Goal: Information Seeking & Learning: Learn about a topic

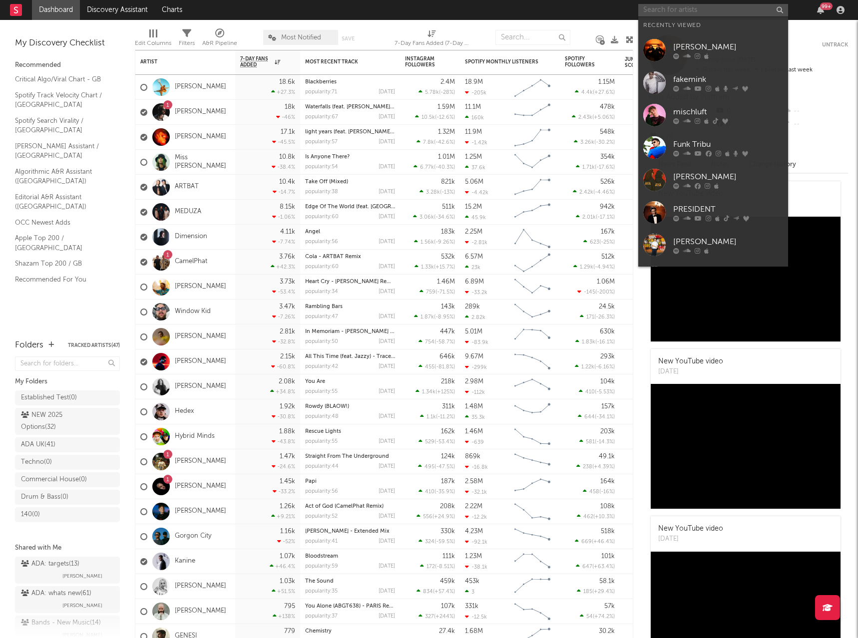
click at [707, 8] on input "text" at bounding box center [713, 10] width 150 height 12
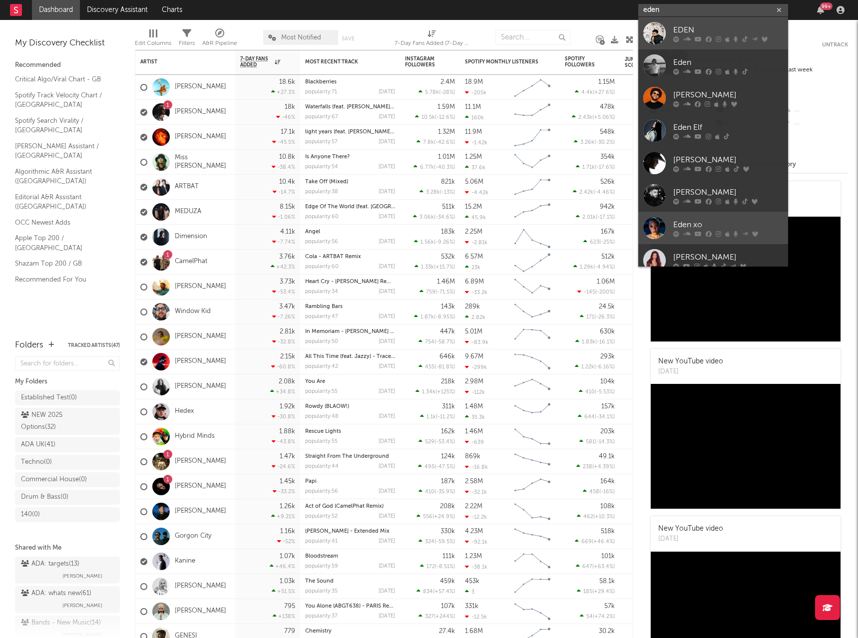
type input "eden"
click at [710, 33] on div "EDEN" at bounding box center [728, 30] width 110 height 12
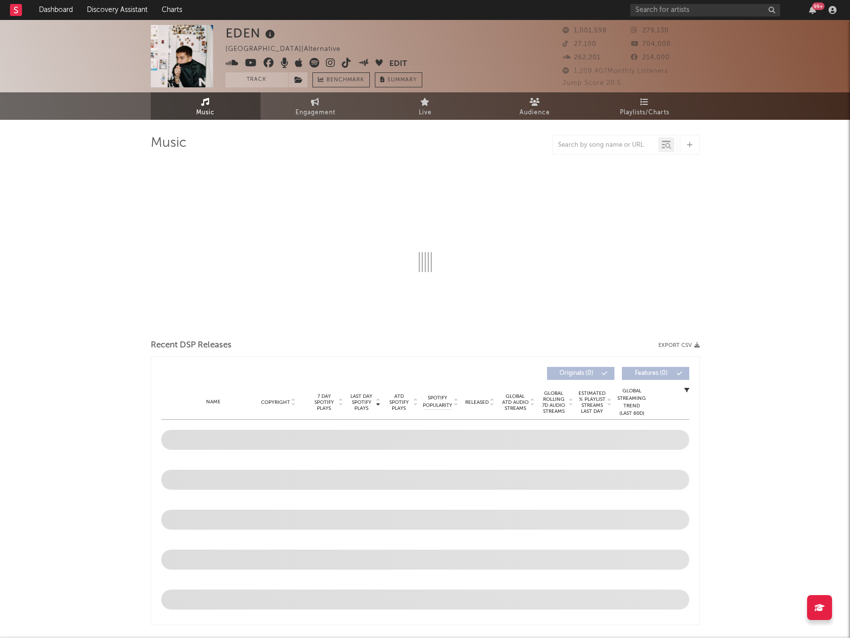
select select "6m"
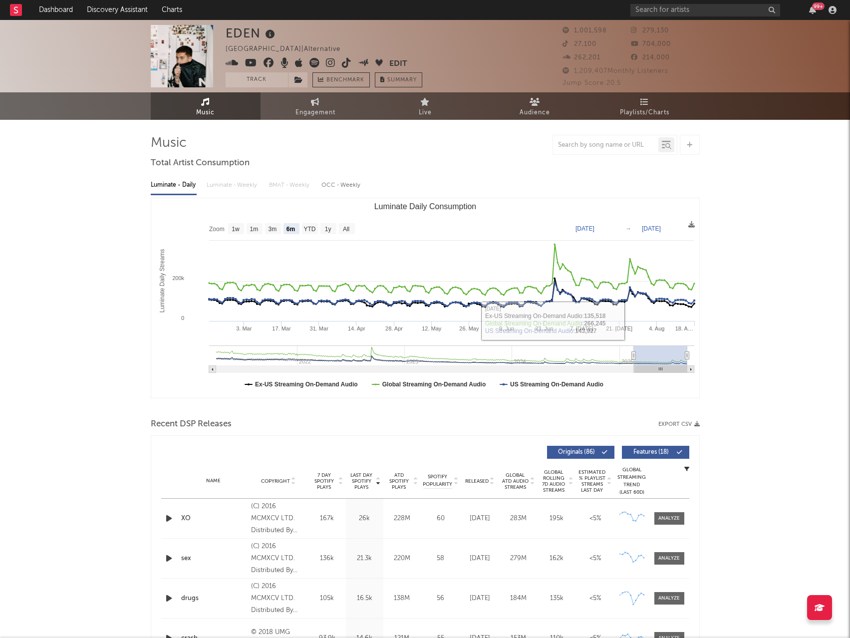
type input "[DATE]"
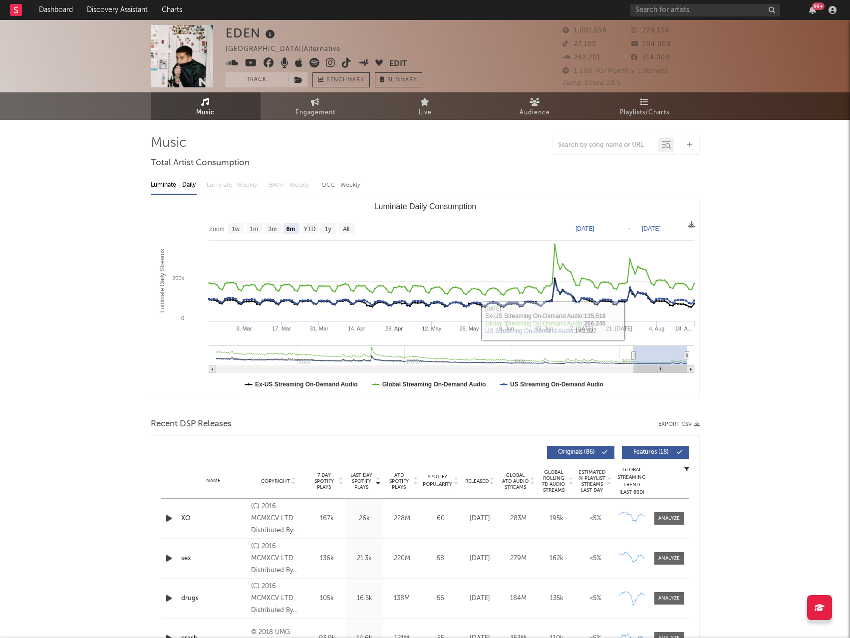
type input "[DATE]"
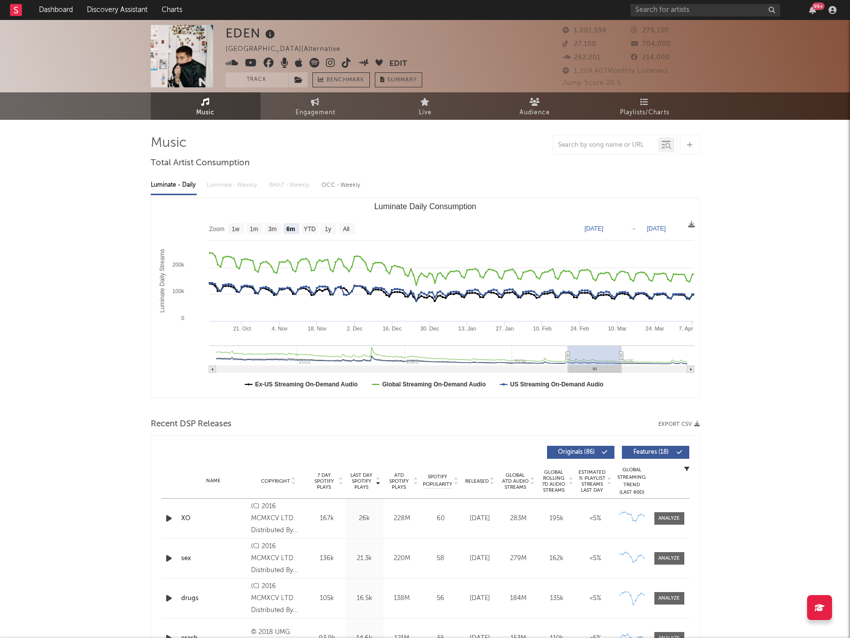
type input "[DATE]"
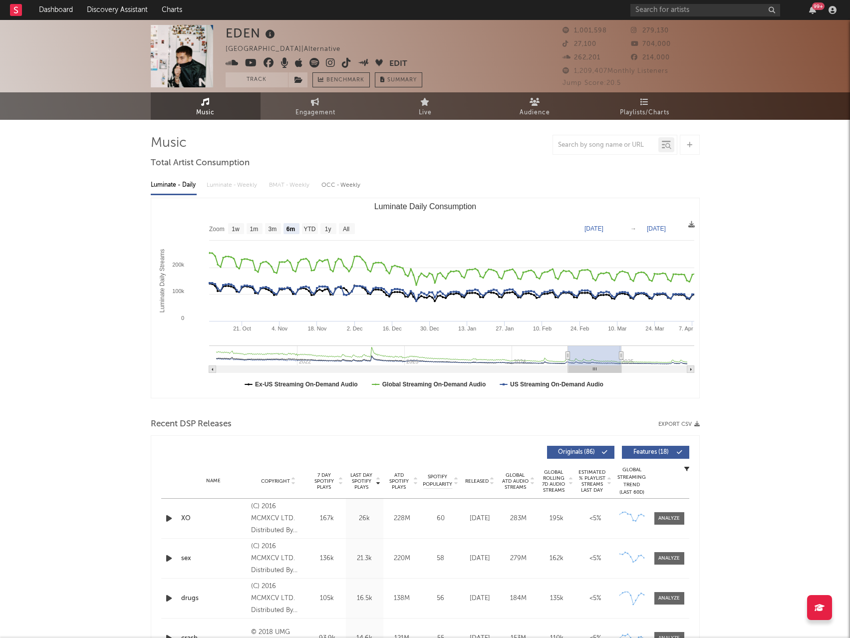
type input "[DATE]"
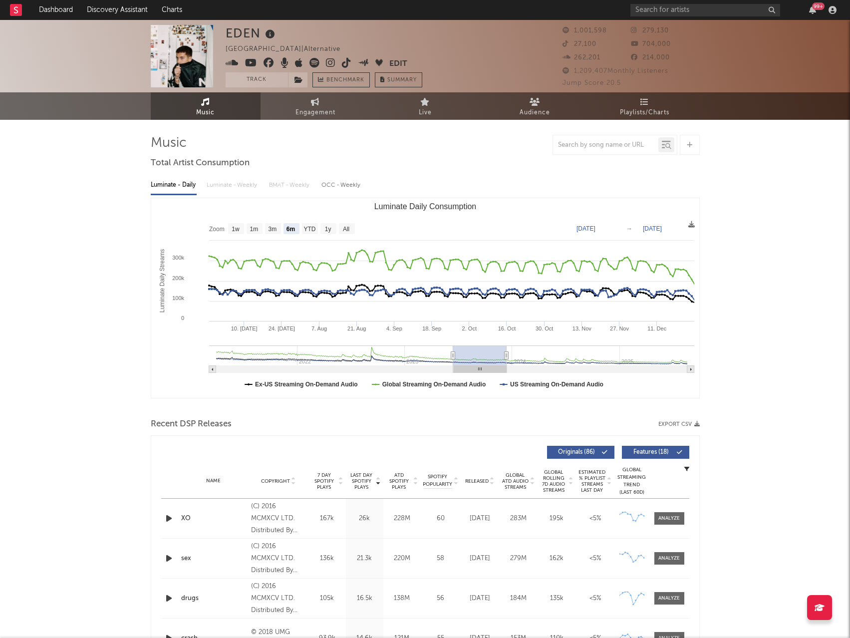
type input "[DATE]"
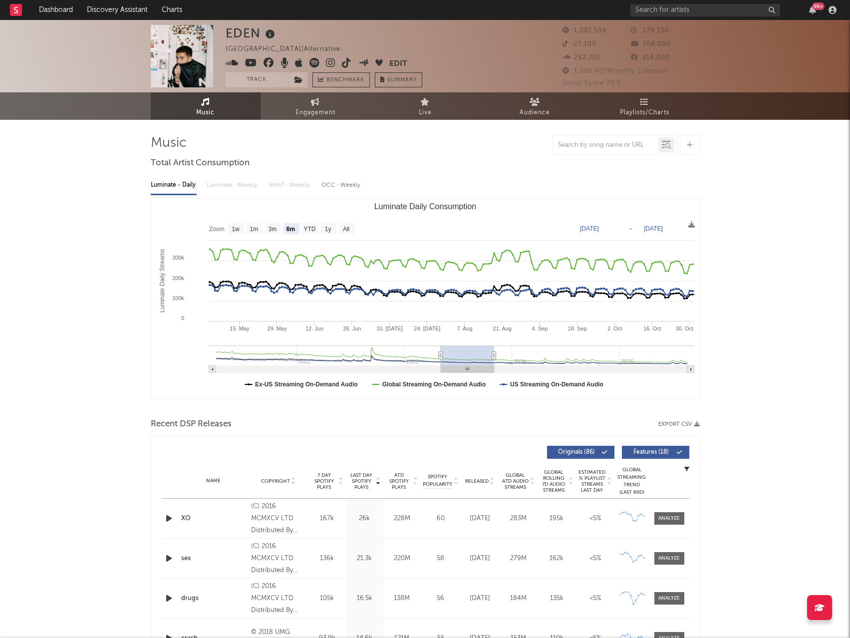
type input "[DATE]"
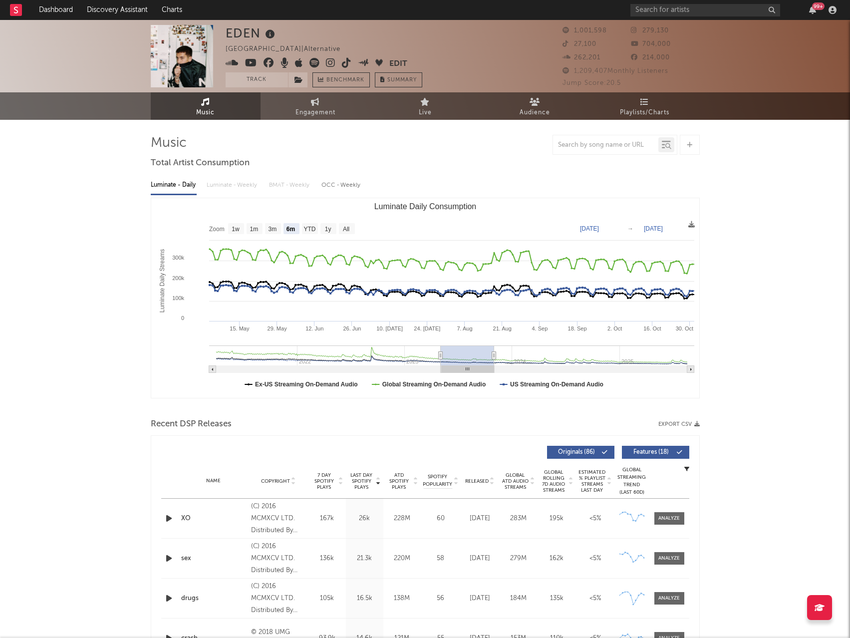
type input "[DATE]"
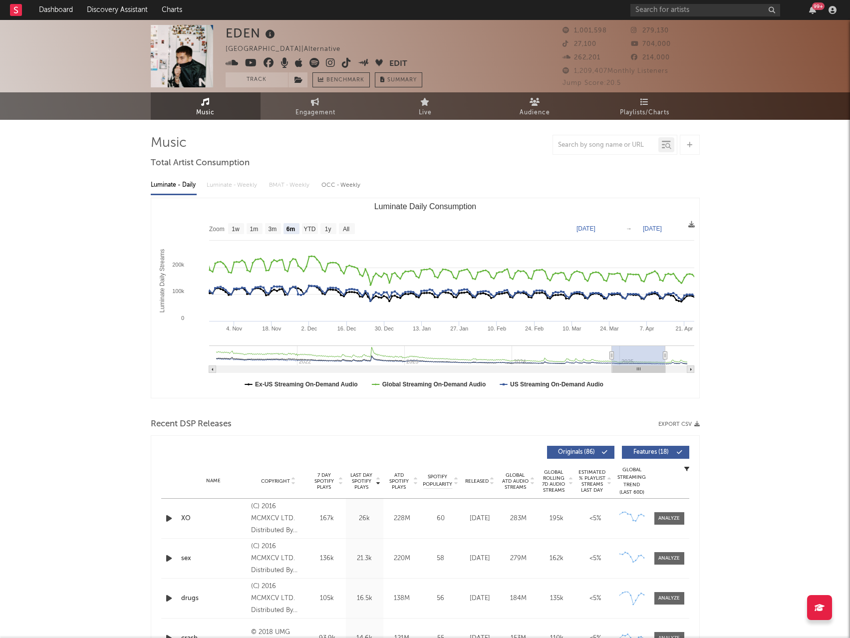
type input "[DATE]"
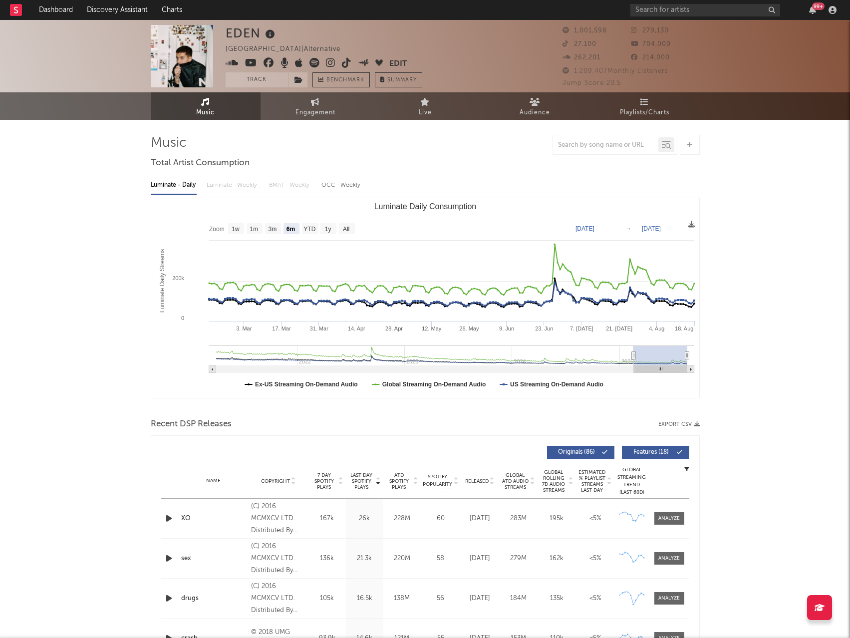
drag, startPoint x: 636, startPoint y: 358, endPoint x: 709, endPoint y: 367, distance: 73.4
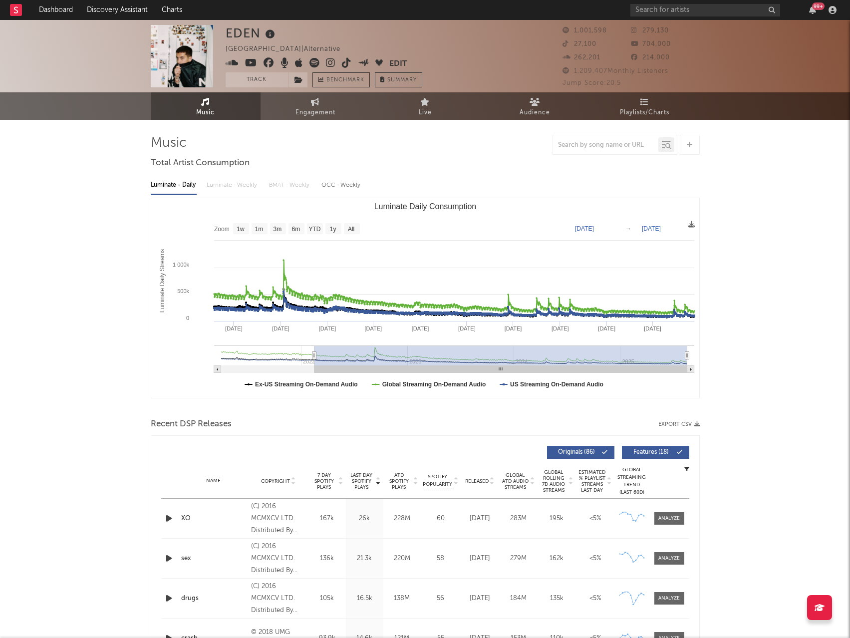
drag, startPoint x: 634, startPoint y: 356, endPoint x: 291, endPoint y: 365, distance: 343.6
click at [292, 369] on g "Luminate Daily Consumption" at bounding box center [454, 358] width 480 height 27
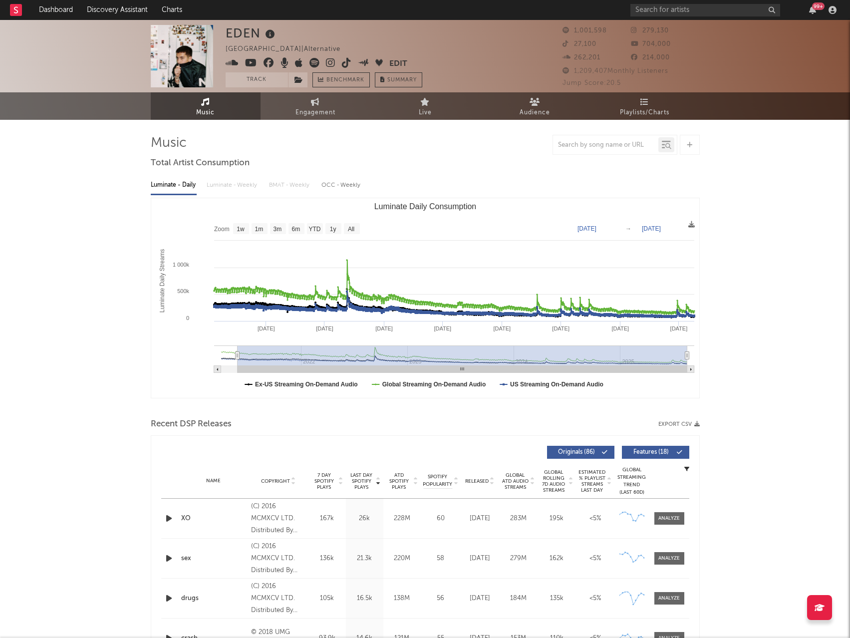
type input "[DATE]"
select select "All"
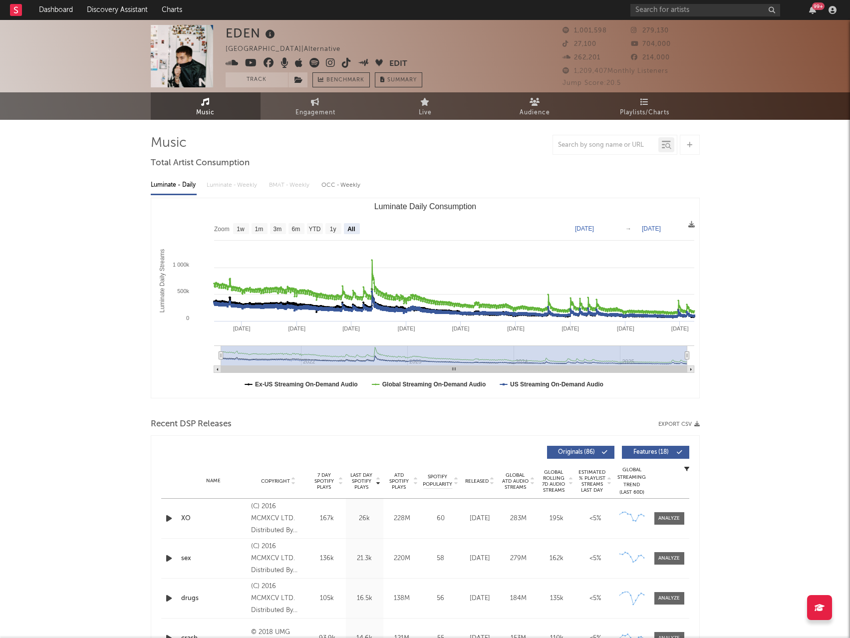
drag, startPoint x: 254, startPoint y: 358, endPoint x: 194, endPoint y: 361, distance: 60.0
click at [195, 360] on icon "Created with Highcharts 10.3.3 Luminate Daily Streams Luminate Daily Consumptio…" at bounding box center [425, 298] width 548 height 200
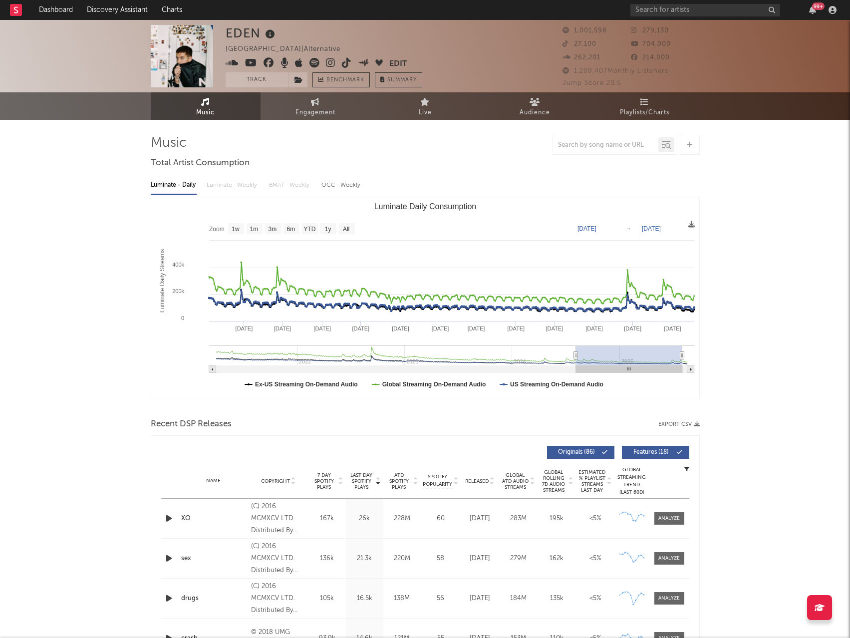
drag, startPoint x: 443, startPoint y: 347, endPoint x: 576, endPoint y: 338, distance: 133.6
click at [576, 338] on icon "Created with Highcharts 10.3.3 Luminate Daily Streams Luminate Daily Consumptio…" at bounding box center [425, 298] width 548 height 200
type input "[DATE]"
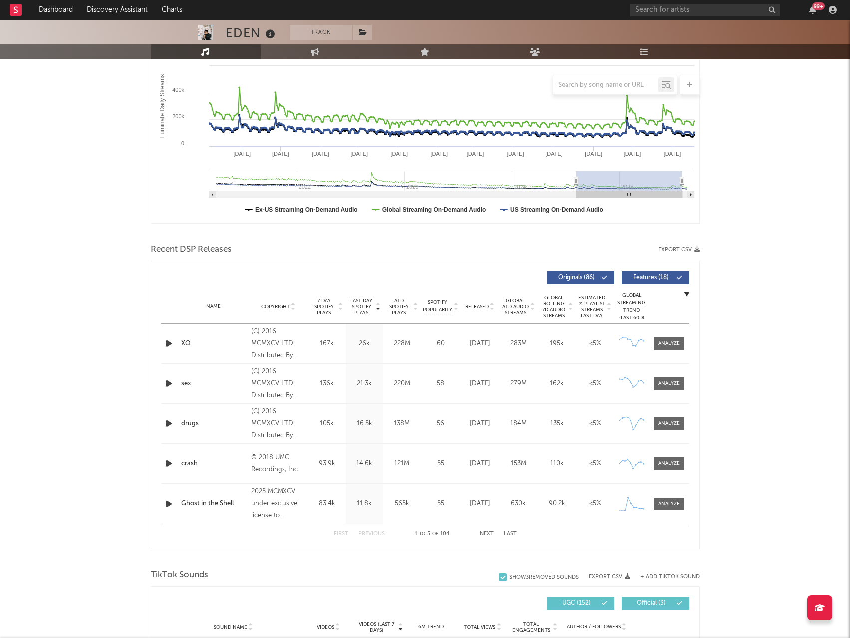
scroll to position [200, 0]
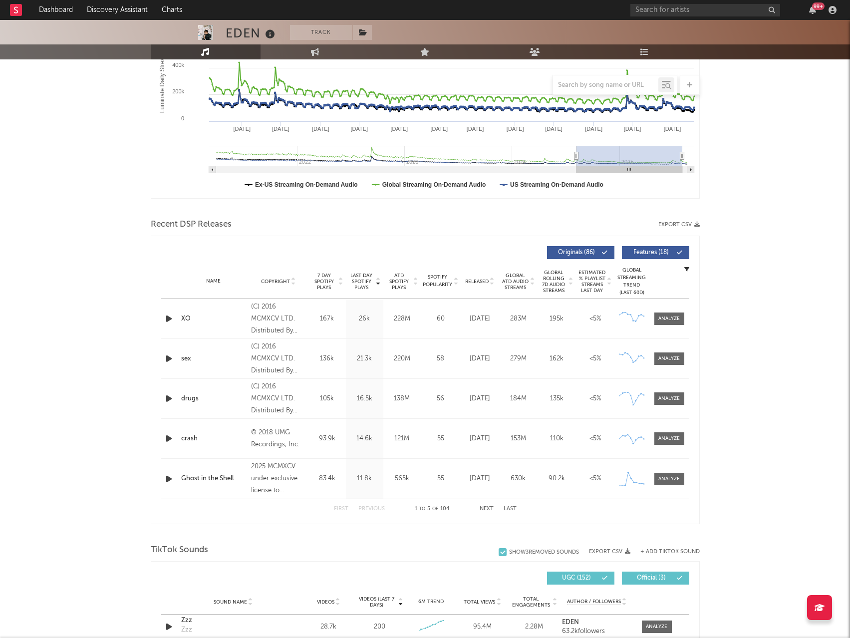
drag, startPoint x: 70, startPoint y: 186, endPoint x: 85, endPoint y: 190, distance: 15.0
click at [70, 186] on div "EDEN Track [GEOGRAPHIC_DATA] | Alternative Edit Track Benchmark Summary 1,001,5…" at bounding box center [425, 574] width 850 height 1508
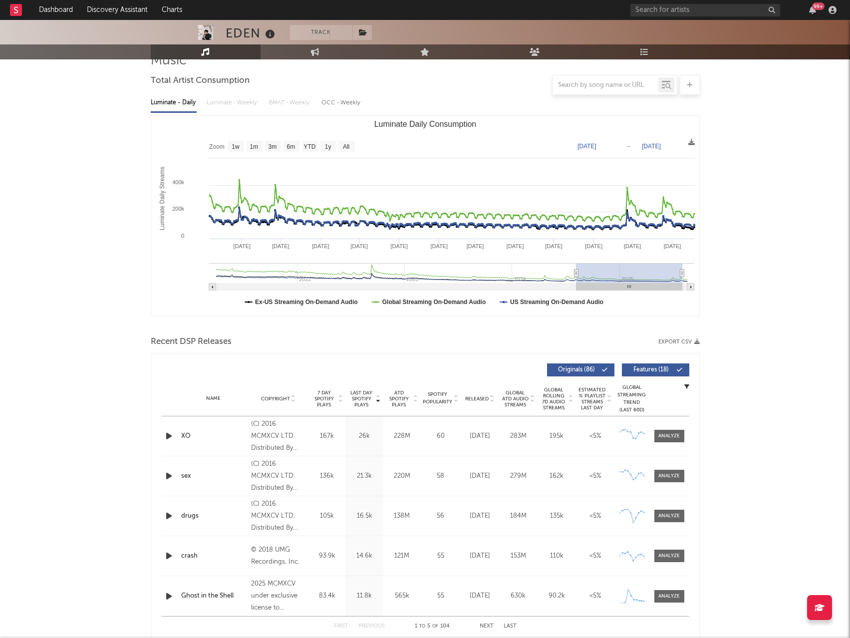
scroll to position [0, 0]
